Goal: Task Accomplishment & Management: Manage account settings

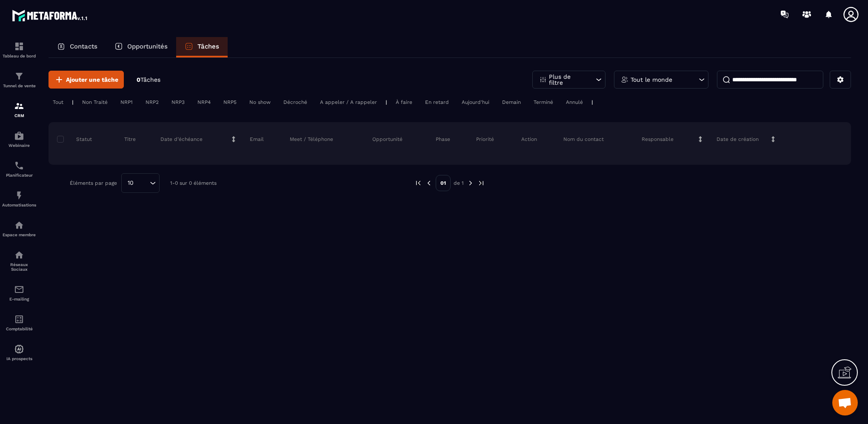
click at [139, 49] on p "Opportunités" at bounding box center [147, 47] width 40 height 8
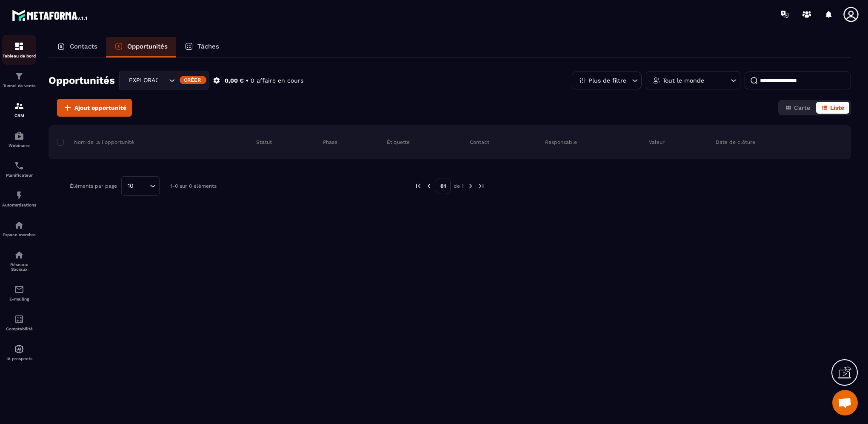
click at [17, 47] on img at bounding box center [19, 46] width 10 height 10
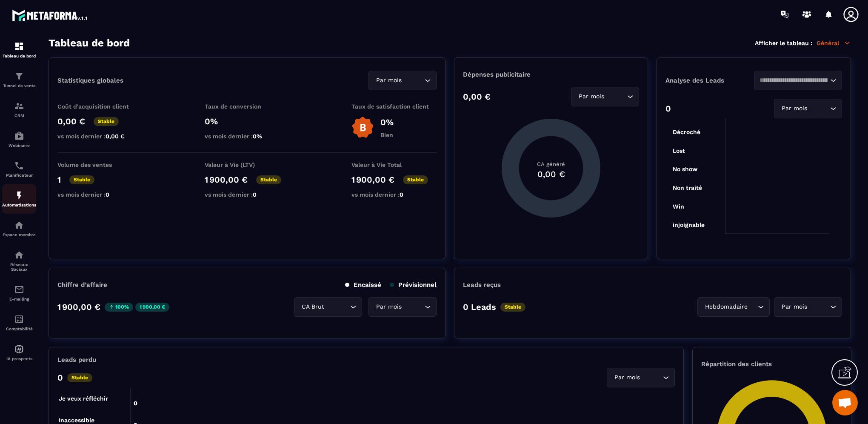
click at [22, 196] on img at bounding box center [19, 195] width 10 height 10
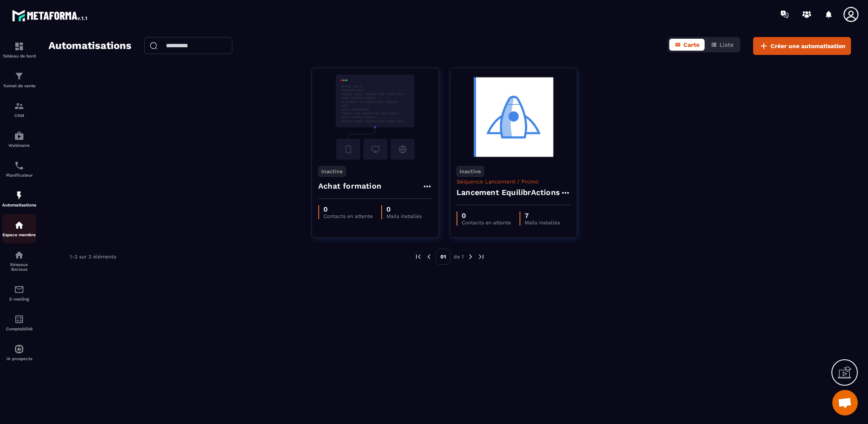
click at [20, 228] on img at bounding box center [19, 225] width 10 height 10
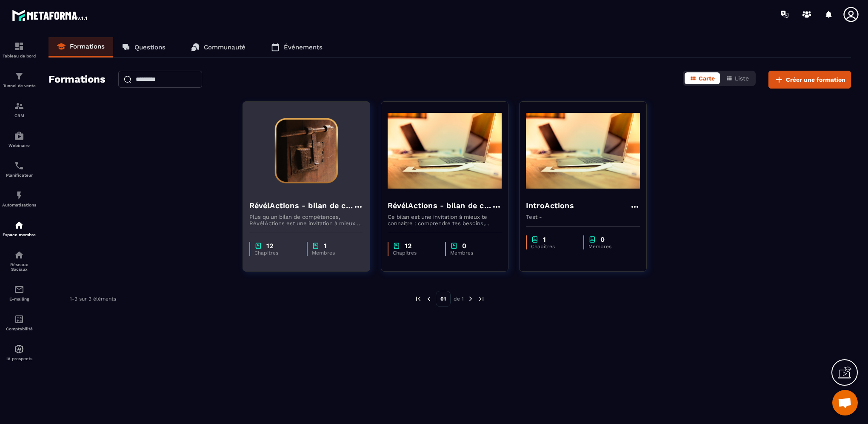
click at [264, 206] on h4 "RévélActions - bilan de compétences" at bounding box center [301, 206] width 104 height 12
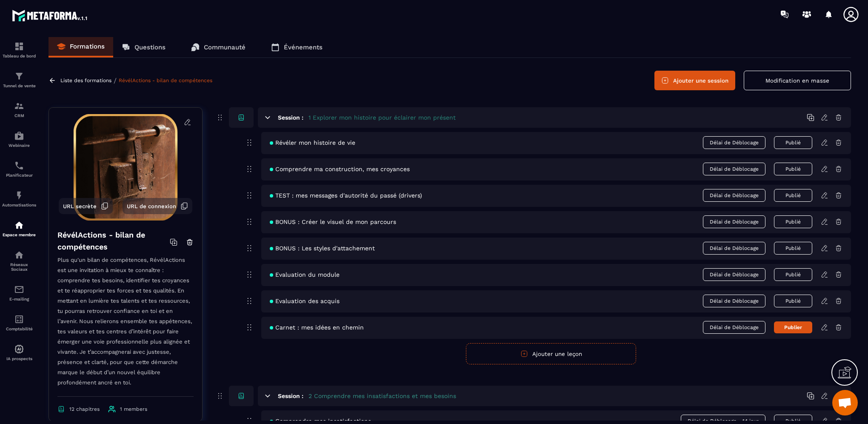
scroll to position [177, 0]
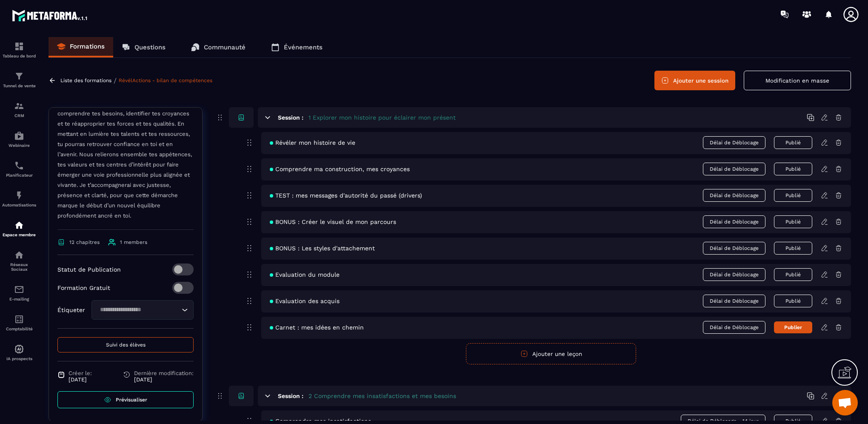
click at [134, 342] on span "Suivi des élèves" at bounding box center [126, 345] width 40 height 6
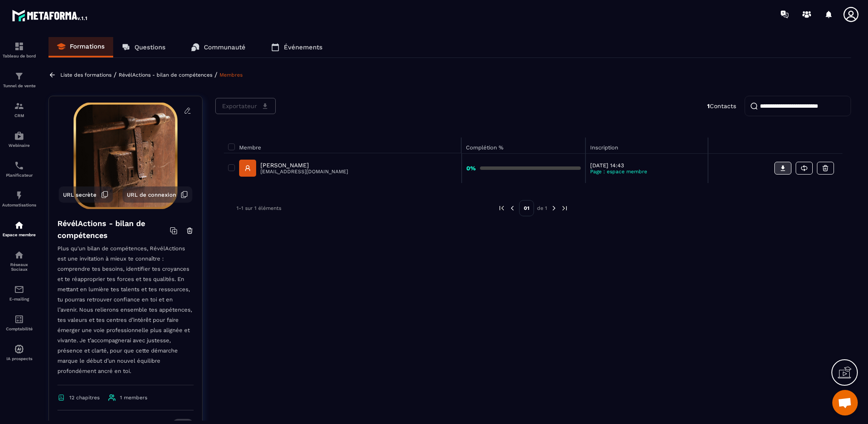
click at [779, 165] on button at bounding box center [782, 168] width 17 height 13
click at [651, 359] on div "Exportateur 1 Contacts Membre Complétion % Inscription [PERSON_NAME] [EMAIL_ADD…" at bounding box center [533, 343] width 636 height 494
click at [804, 166] on icon at bounding box center [805, 167] width 4 height 3
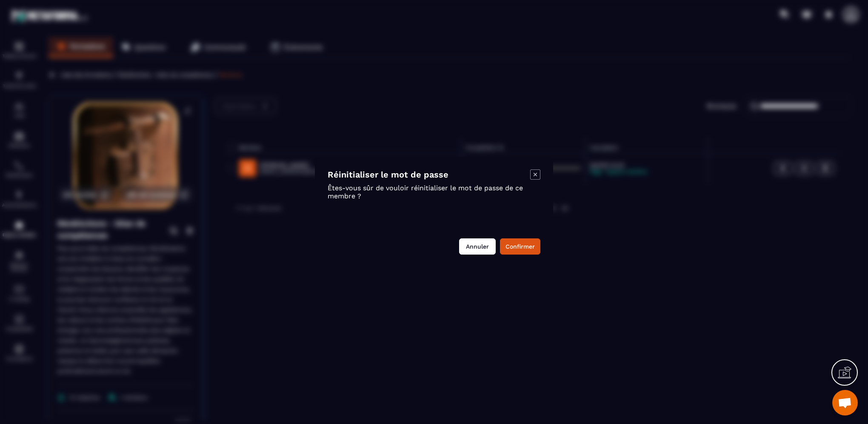
click at [465, 246] on button "Annuler" at bounding box center [477, 246] width 37 height 16
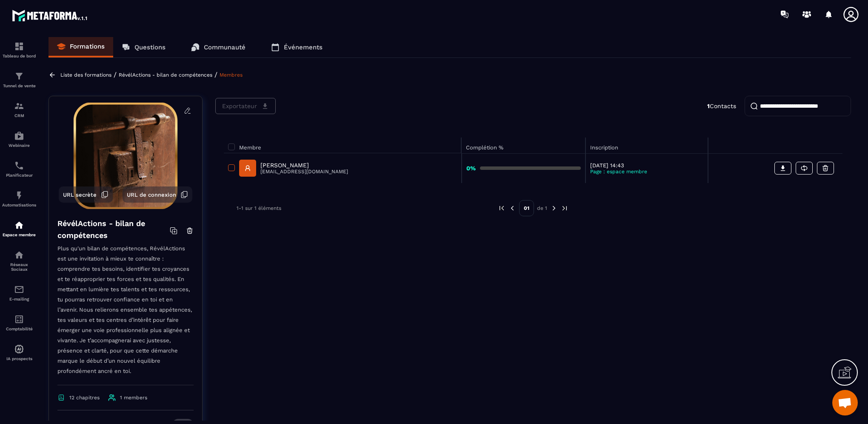
click at [231, 168] on span at bounding box center [231, 167] width 7 height 7
click at [340, 330] on div "Exportateur 1 Contacts Membre Complétion % Inscription [PERSON_NAME] [EMAIL_ADD…" at bounding box center [533, 343] width 636 height 494
